Goal: Task Accomplishment & Management: Use online tool/utility

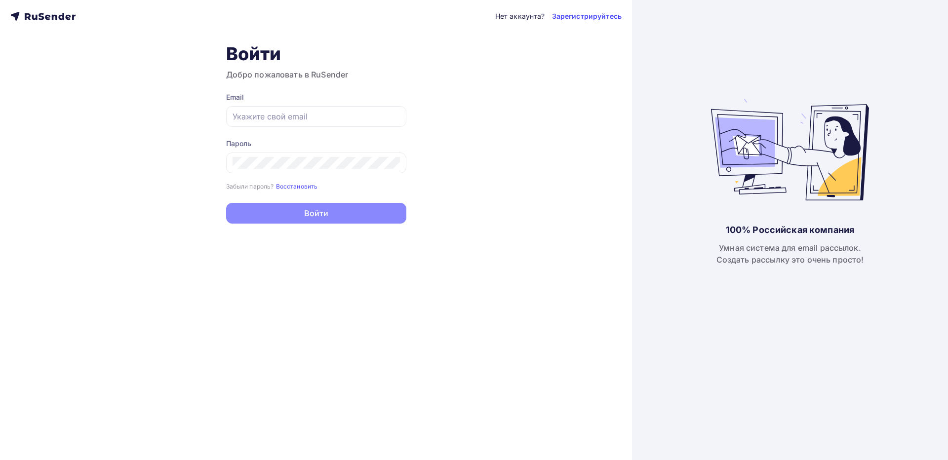
type input "[EMAIL_ADDRESS][DOMAIN_NAME]"
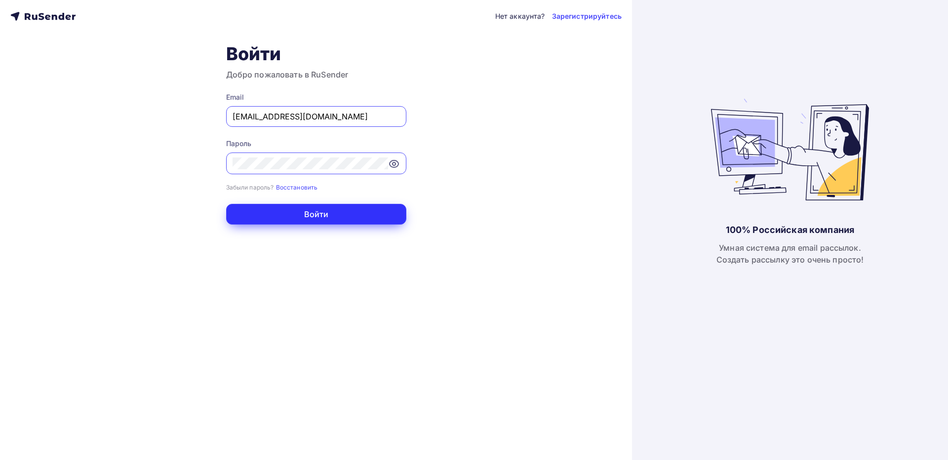
click at [366, 207] on button "Войти" at bounding box center [316, 214] width 180 height 21
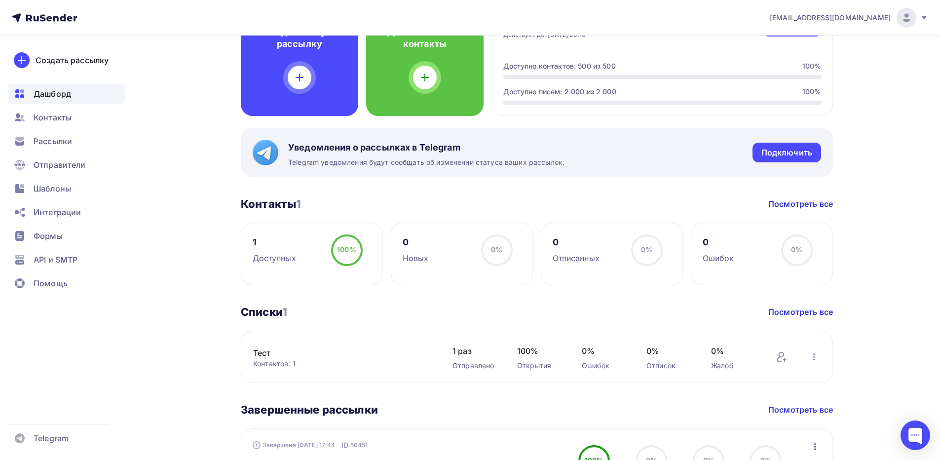
scroll to position [6, 0]
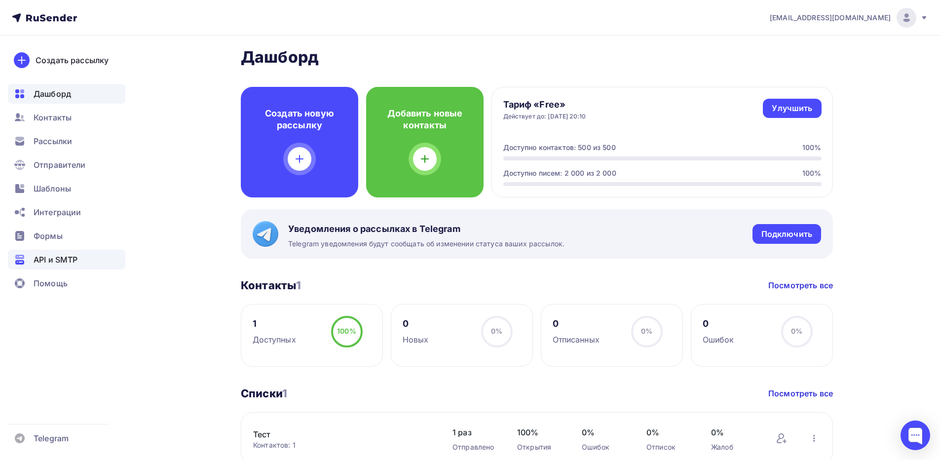
click at [52, 255] on span "API и SMTP" at bounding box center [56, 260] width 44 height 12
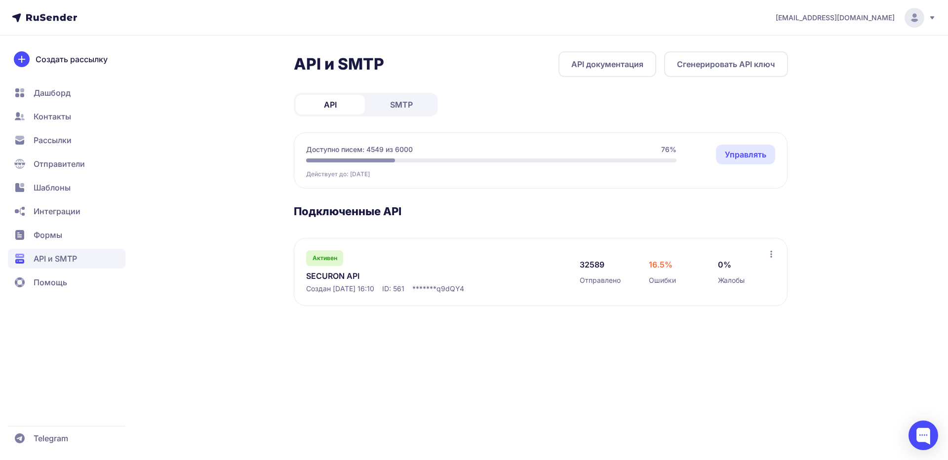
click at [332, 275] on link "SECURON API" at bounding box center [407, 276] width 202 height 12
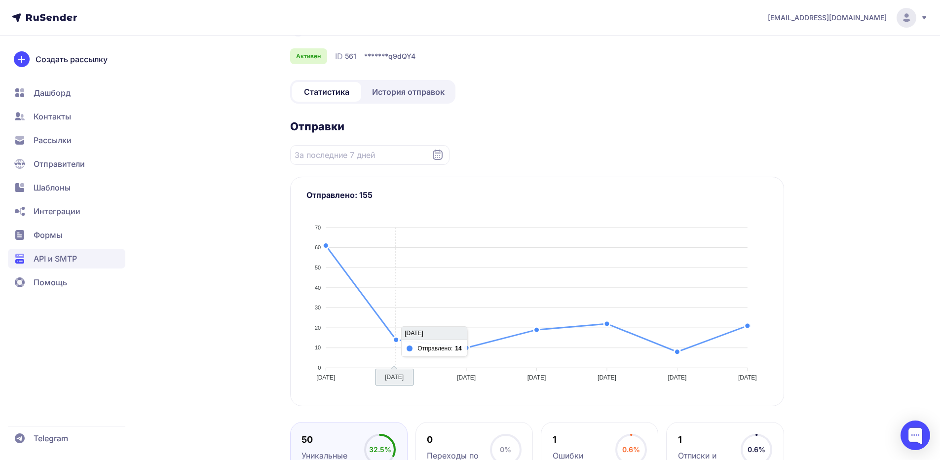
scroll to position [10, 0]
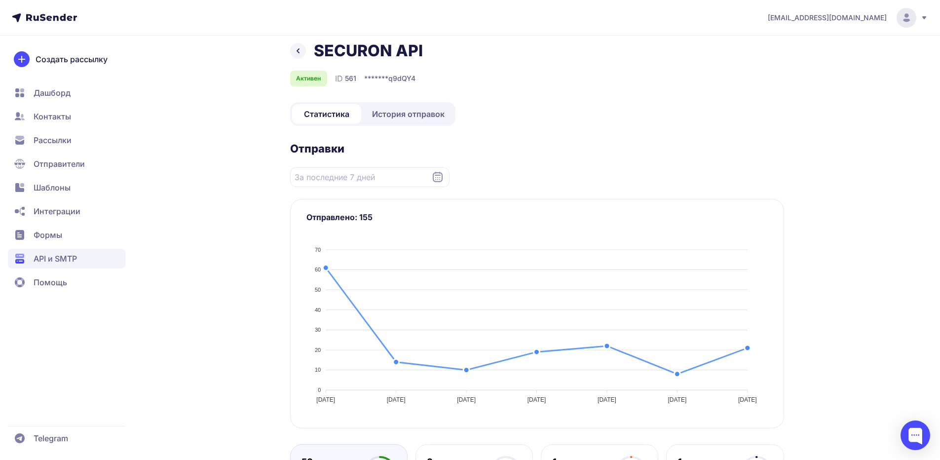
click at [400, 122] on link "История отправок" at bounding box center [408, 114] width 90 height 20
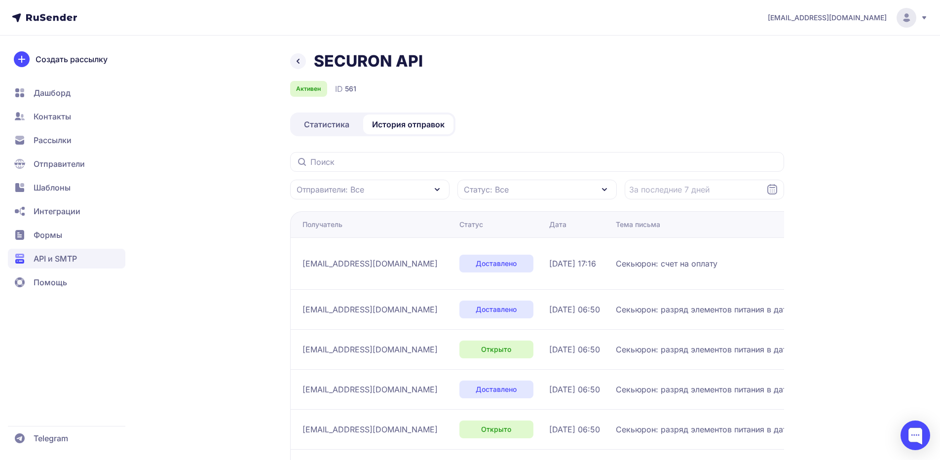
click at [616, 263] on span "Секьюрон: счет на оплату" at bounding box center [667, 264] width 102 height 12
drag, startPoint x: 596, startPoint y: 263, endPoint x: 679, endPoint y: 263, distance: 82.9
click at [679, 263] on span "Секьюрон: счет на оплату" at bounding box center [667, 264] width 102 height 12
click at [383, 265] on span "info@gmt-gazprom.ru" at bounding box center [370, 264] width 135 height 12
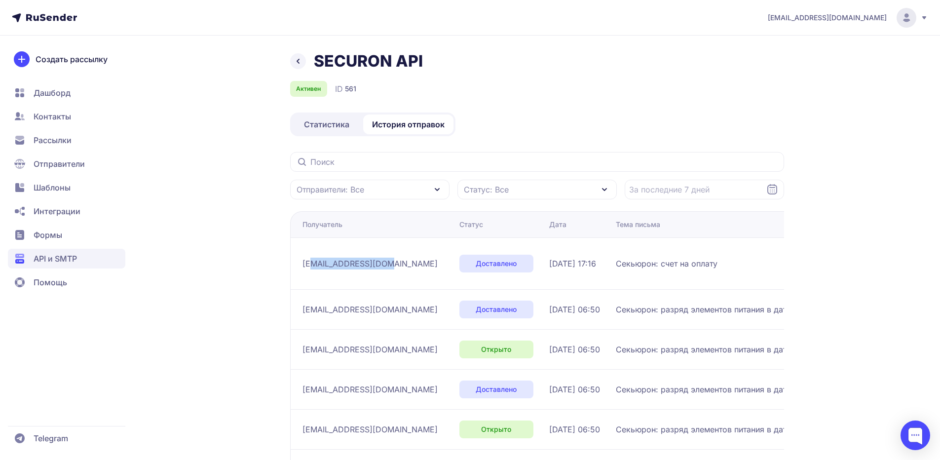
drag, startPoint x: 383, startPoint y: 264, endPoint x: 310, endPoint y: 264, distance: 73.1
click at [310, 264] on span "info@gmt-gazprom.ru" at bounding box center [370, 264] width 135 height 12
drag, startPoint x: 310, startPoint y: 264, endPoint x: 391, endPoint y: 264, distance: 82.0
click at [391, 264] on div "info@gmt-gazprom.ru" at bounding box center [377, 264] width 149 height 16
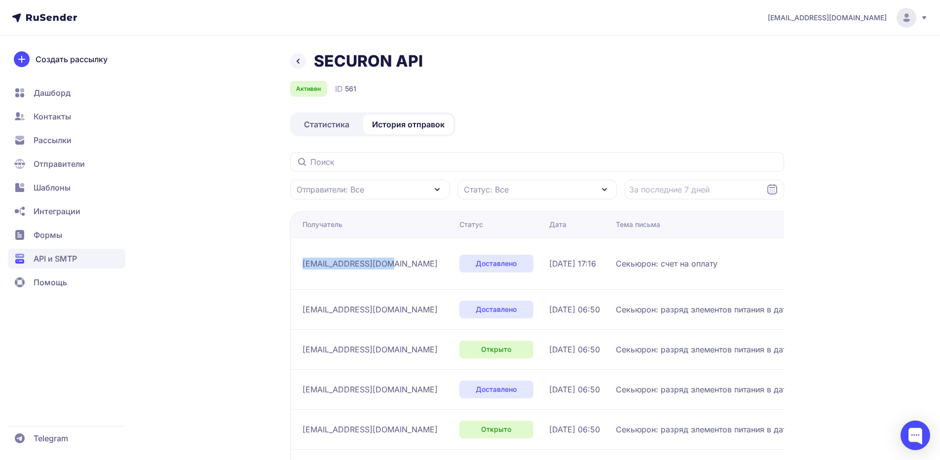
click at [391, 264] on div "info@gmt-gazprom.ru" at bounding box center [377, 264] width 149 height 16
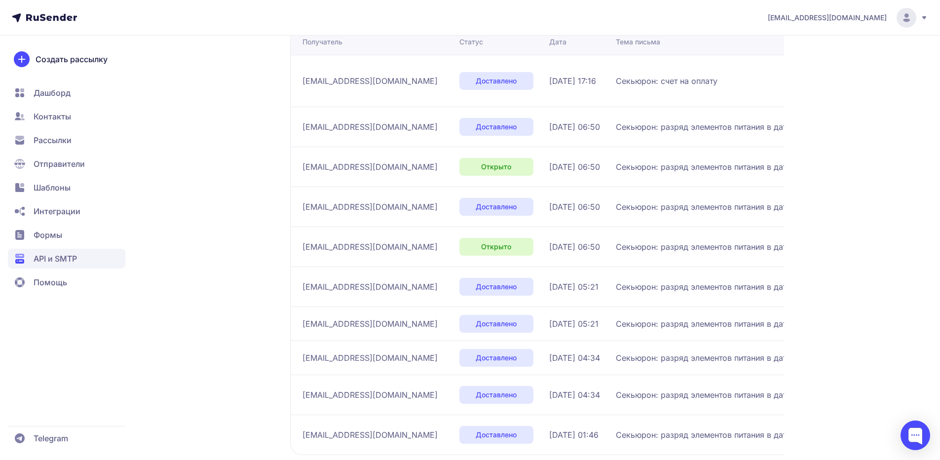
scroll to position [139, 0]
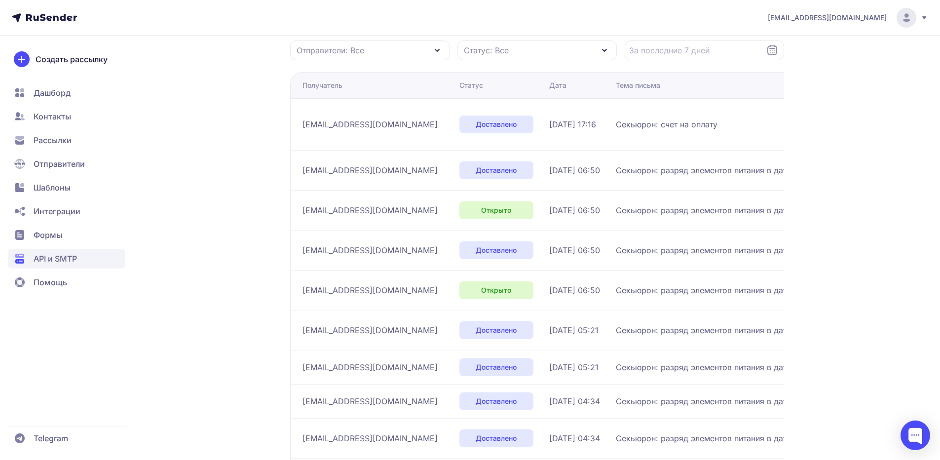
click at [304, 120] on span "info@gmt-gazprom.ru" at bounding box center [370, 124] width 135 height 12
drag, startPoint x: 304, startPoint y: 120, endPoint x: 387, endPoint y: 125, distance: 83.1
click at [387, 125] on div "info@gmt-gazprom.ru" at bounding box center [377, 125] width 149 height 16
click at [387, 128] on div "info@gmt-gazprom.ru" at bounding box center [377, 125] width 149 height 16
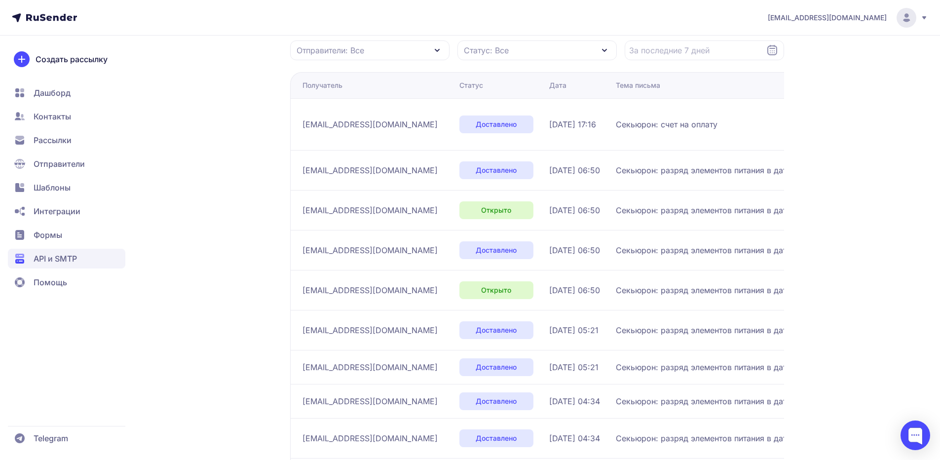
click at [381, 125] on span "info@gmt-gazprom.ru" at bounding box center [370, 124] width 135 height 12
drag, startPoint x: 381, startPoint y: 125, endPoint x: 307, endPoint y: 125, distance: 74.1
click at [307, 125] on span "info@gmt-gazprom.ru" at bounding box center [370, 124] width 135 height 12
copy span "info@gmt-gazprom.ru"
